Goal: Task Accomplishment & Management: Manage account settings

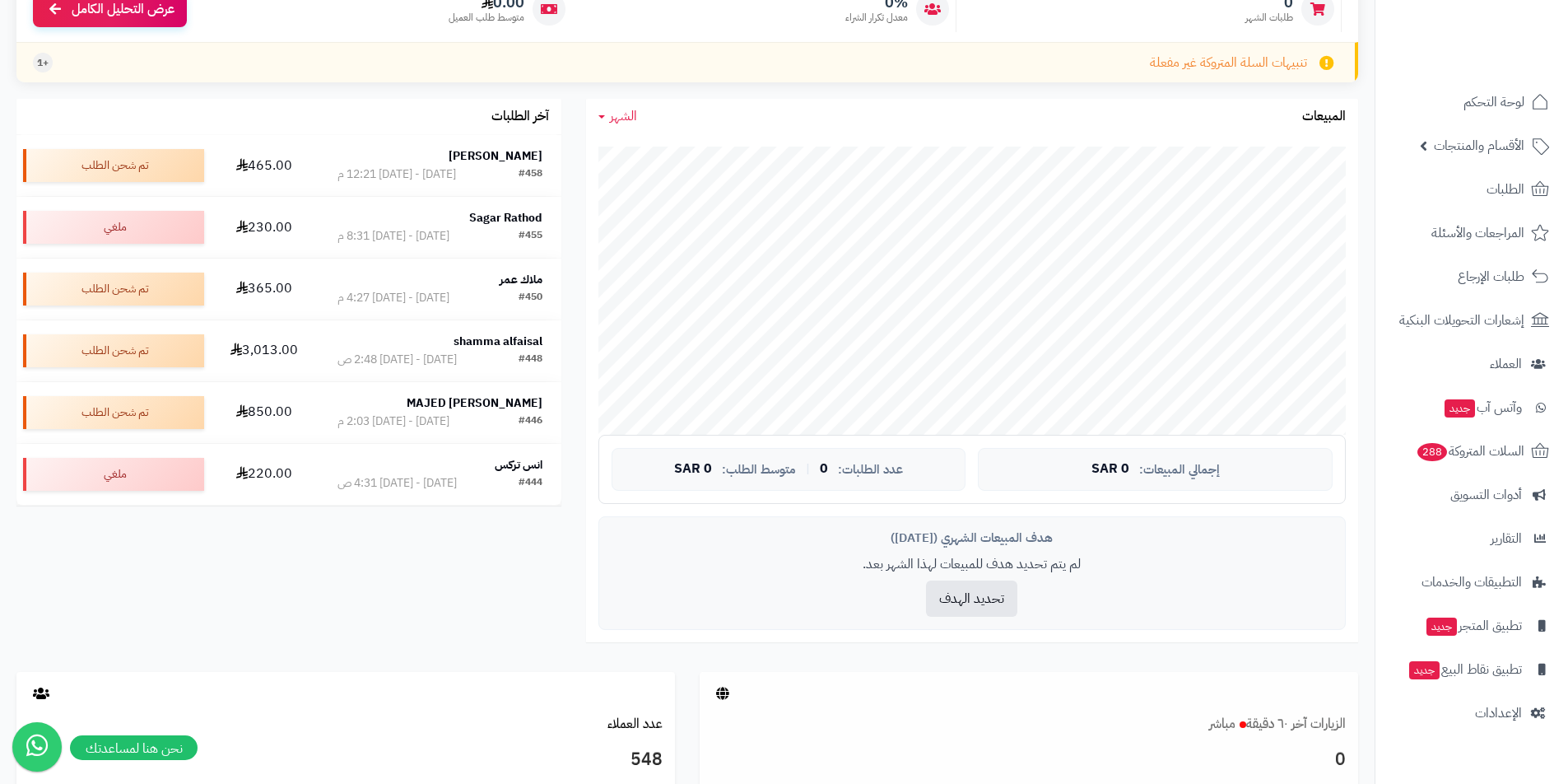
scroll to position [247, 0]
click at [1528, 716] on link "الإعدادات" at bounding box center [1472, 713] width 173 height 40
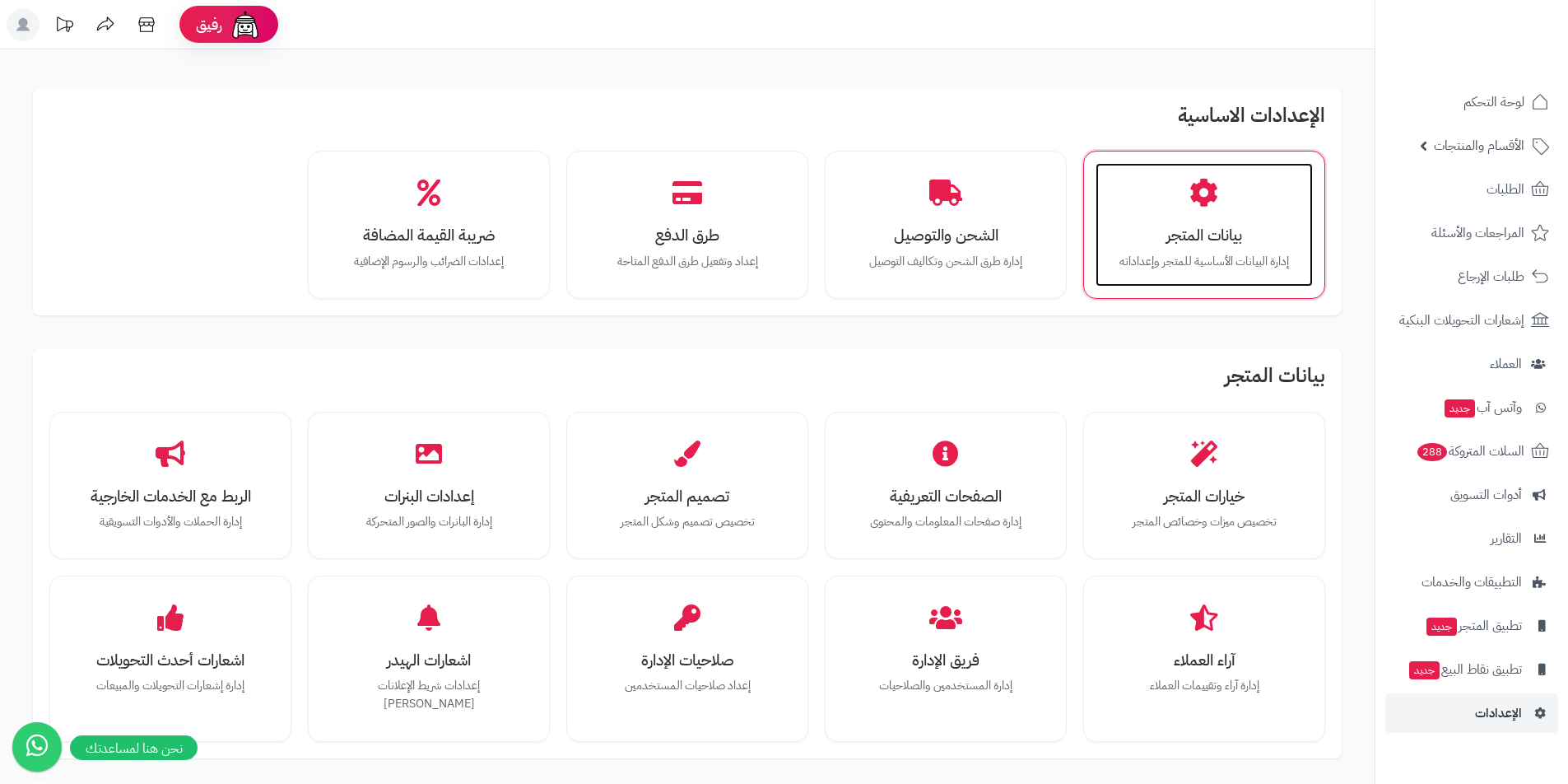
click at [1195, 255] on p "إدارة البيانات الأساسية للمتجر وإعداداته" at bounding box center [1204, 261] width 184 height 18
